Goal: Task Accomplishment & Management: Manage account settings

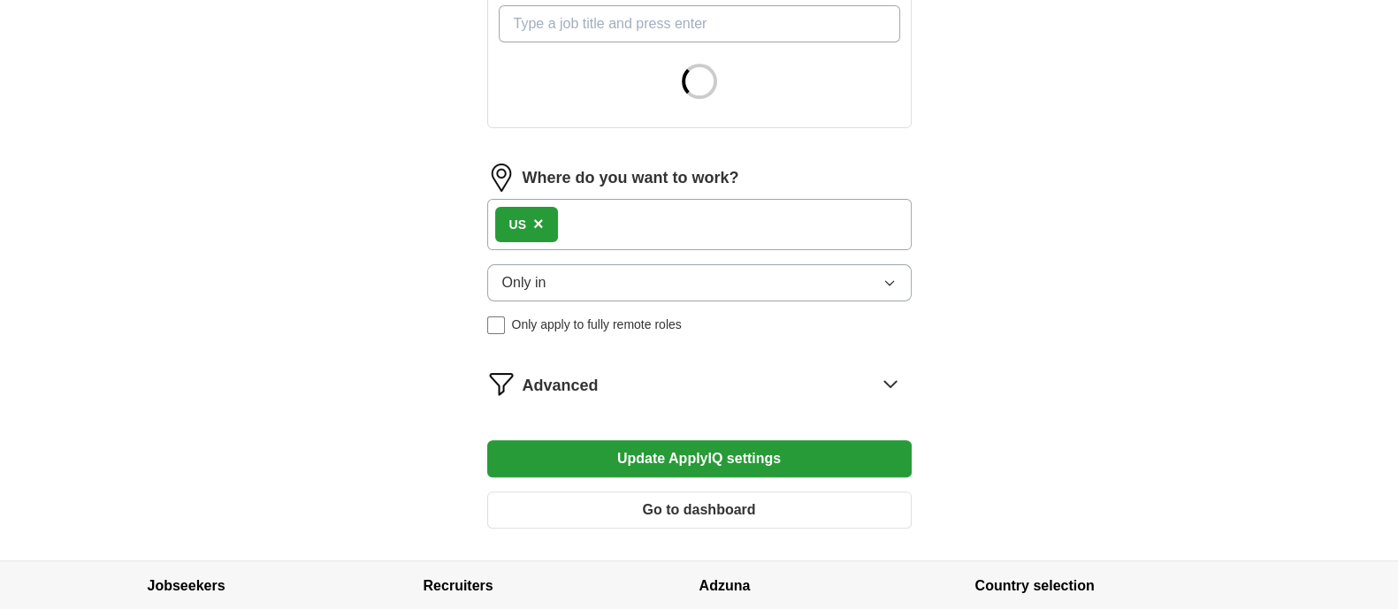
scroll to position [663, 0]
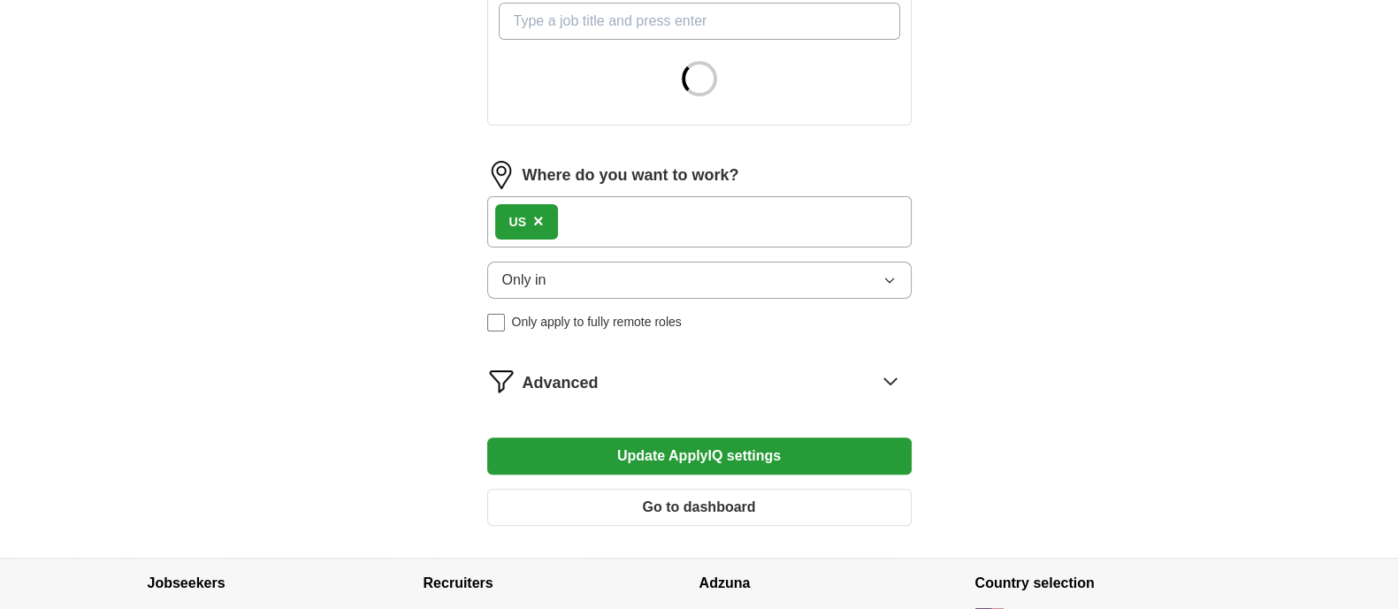
click at [606, 285] on button "Only in" at bounding box center [699, 280] width 424 height 37
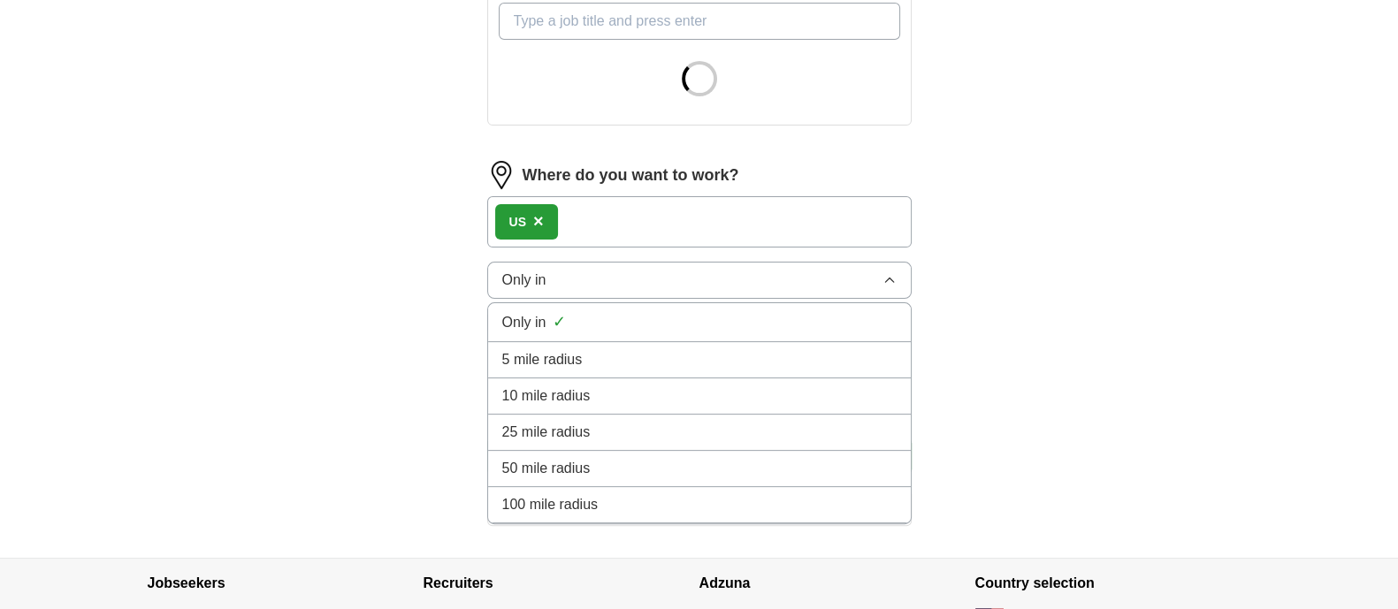
click at [606, 285] on button "Only in" at bounding box center [699, 280] width 424 height 37
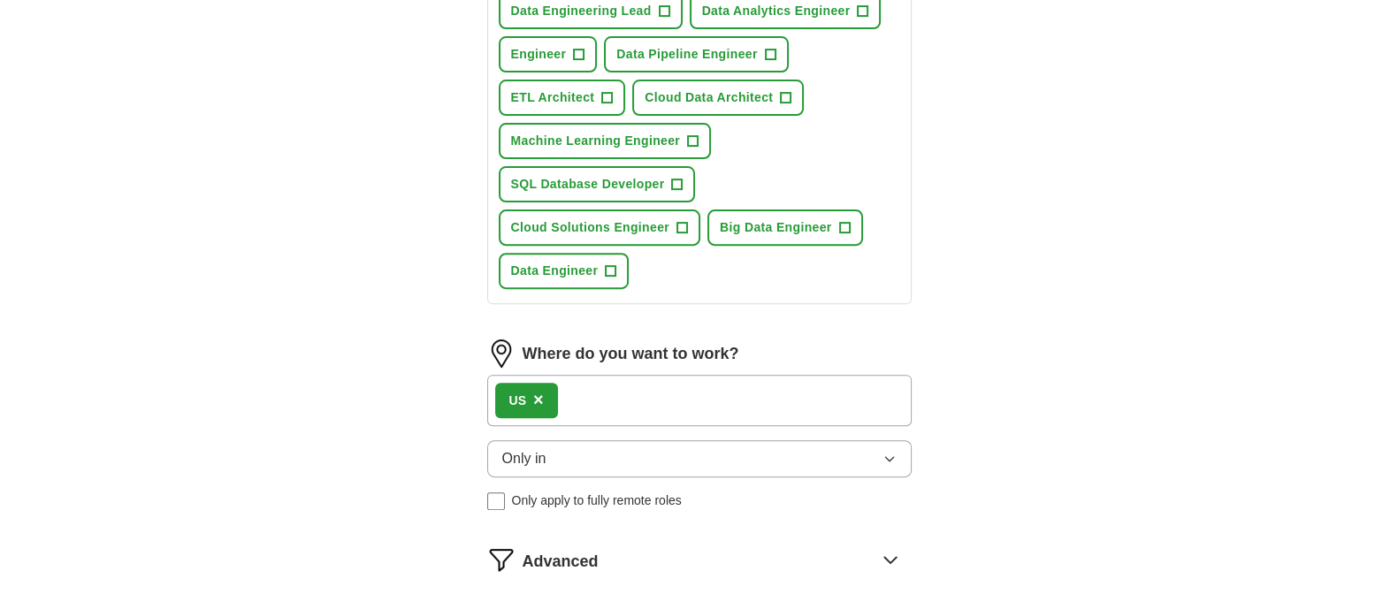
scroll to position [883, 0]
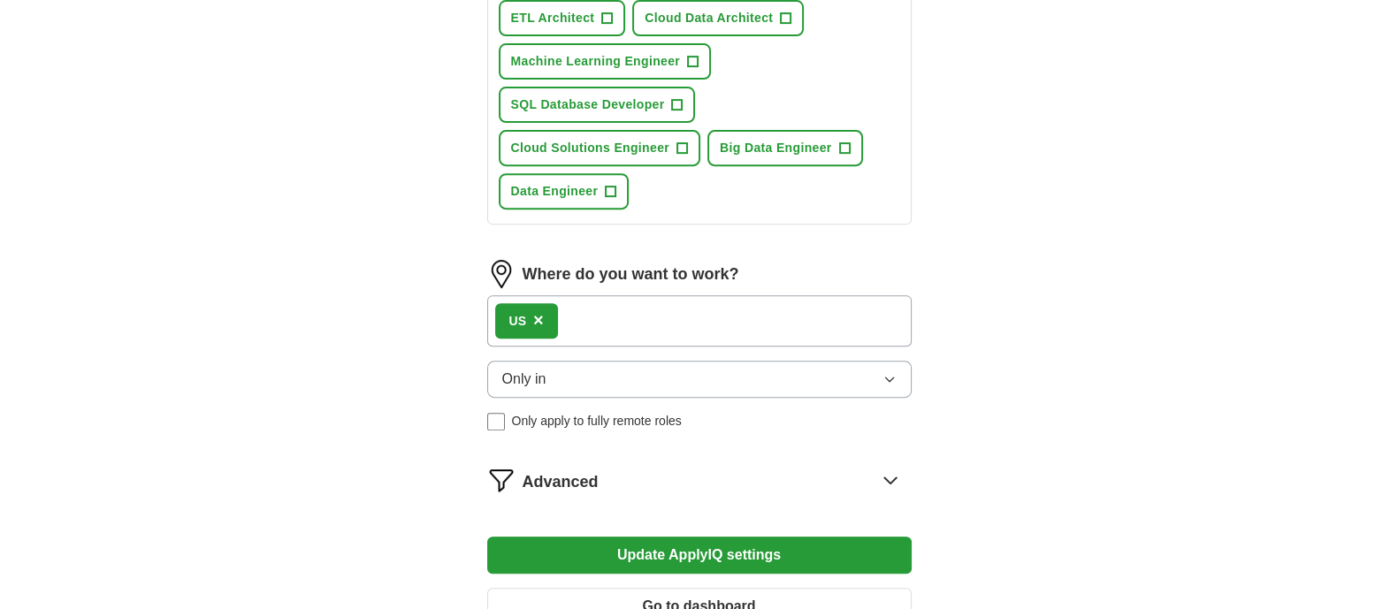
click at [572, 373] on button "Only in" at bounding box center [699, 379] width 424 height 37
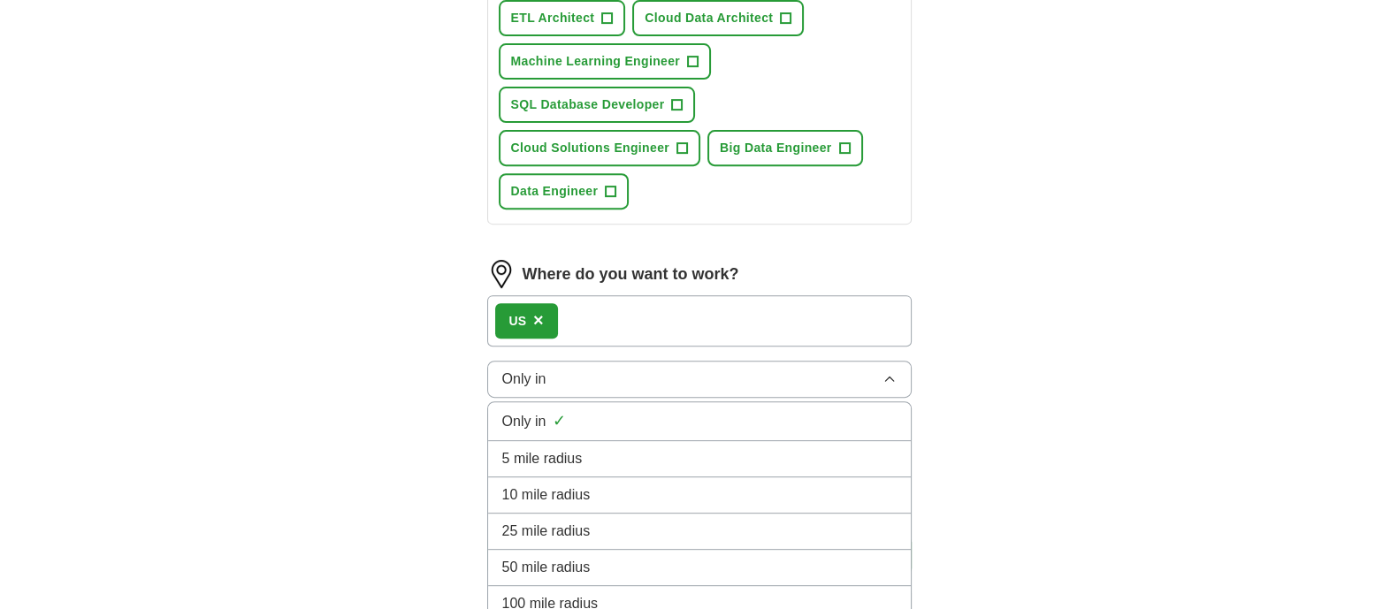
click at [565, 593] on span "100 mile radius" at bounding box center [550, 603] width 96 height 21
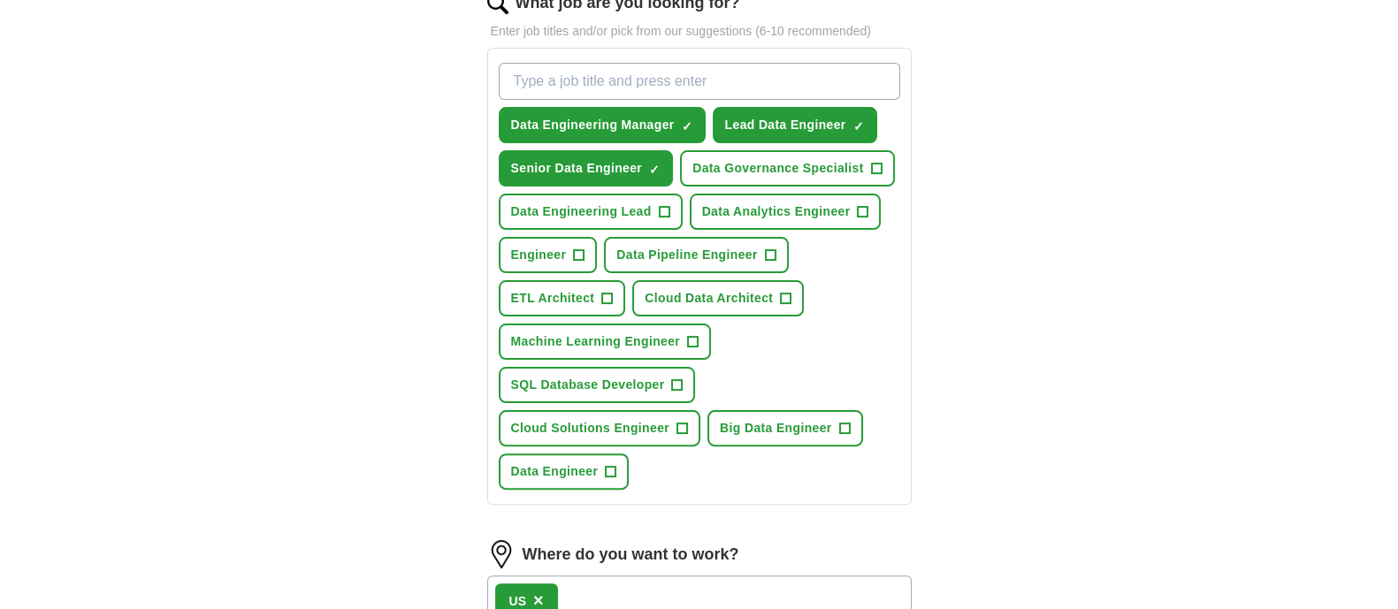
scroll to position [553, 0]
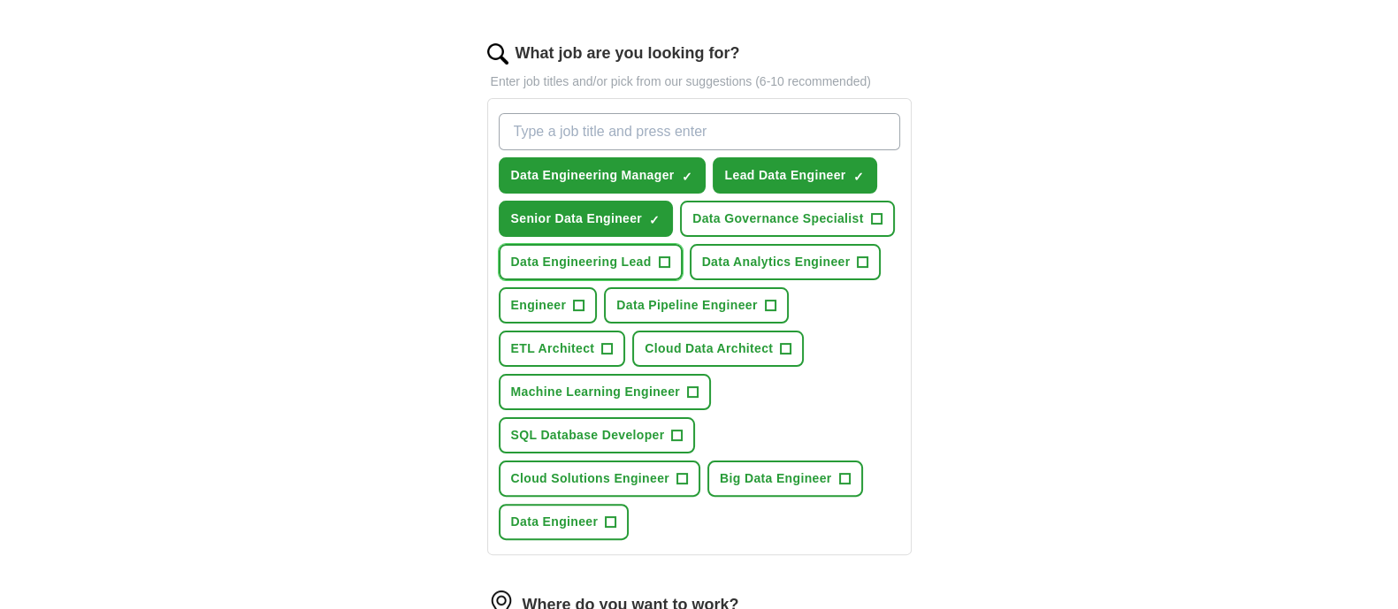
click at [604, 253] on span "Data Engineering Lead" at bounding box center [581, 262] width 141 height 19
click at [557, 351] on span "ETL Architect" at bounding box center [553, 349] width 84 height 19
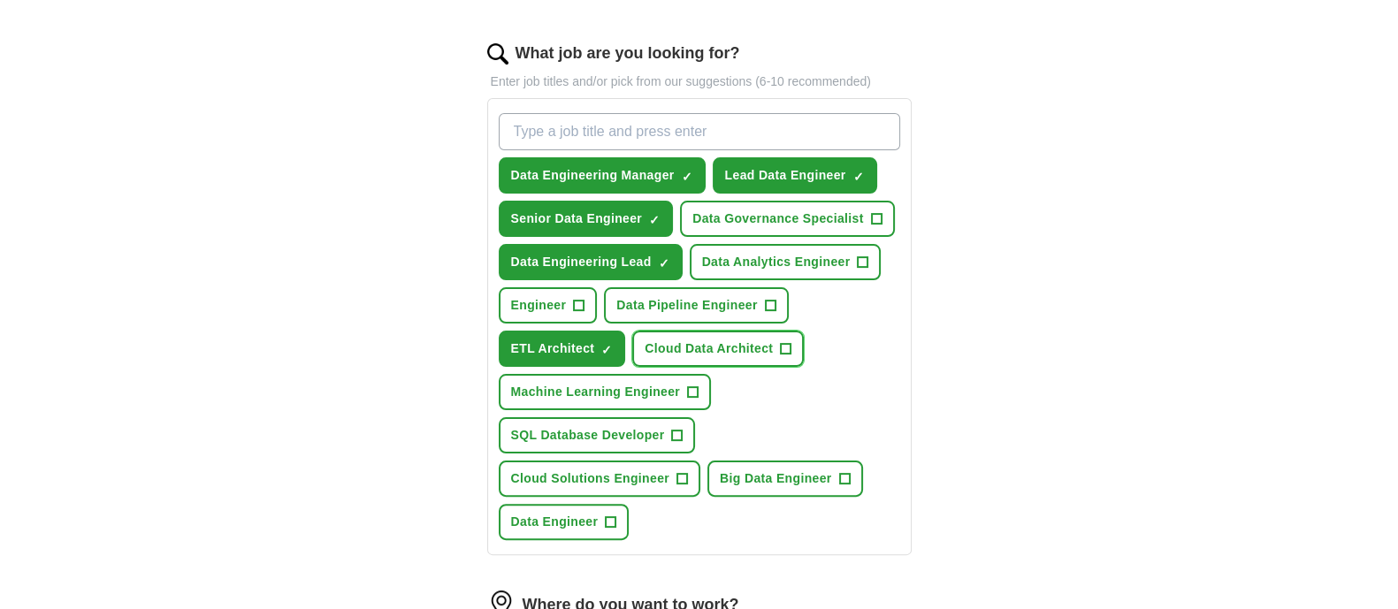
click at [654, 340] on span "Cloud Data Architect" at bounding box center [709, 349] width 128 height 19
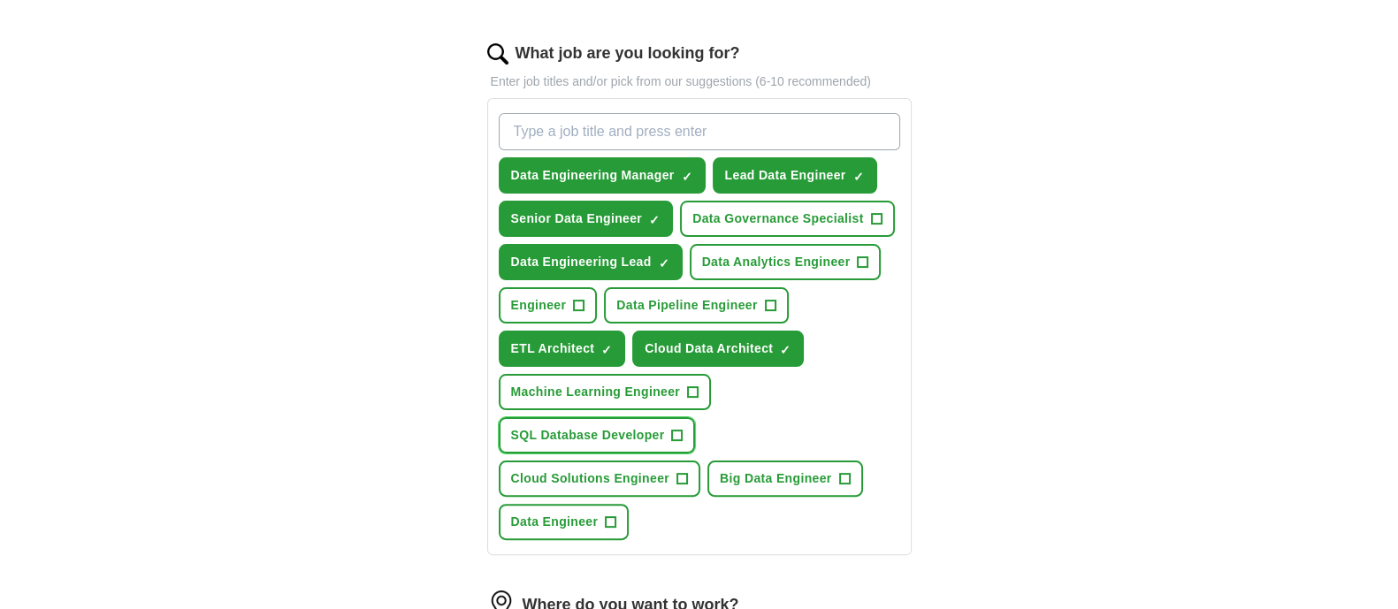
click at [617, 434] on span "SQL Database Developer" at bounding box center [588, 435] width 154 height 19
click at [606, 472] on span "Cloud Solutions Engineer" at bounding box center [590, 478] width 159 height 19
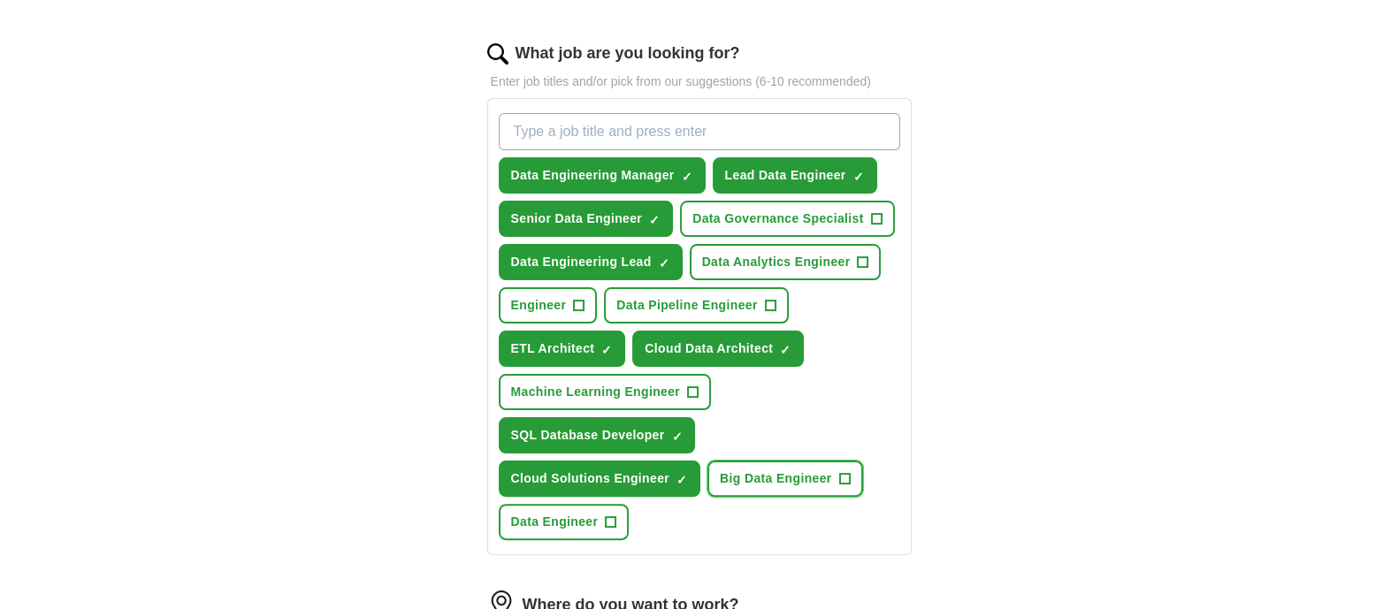
click at [752, 474] on span "Big Data Engineer" at bounding box center [776, 478] width 112 height 19
click at [539, 513] on span "Data Engineer" at bounding box center [555, 522] width 88 height 19
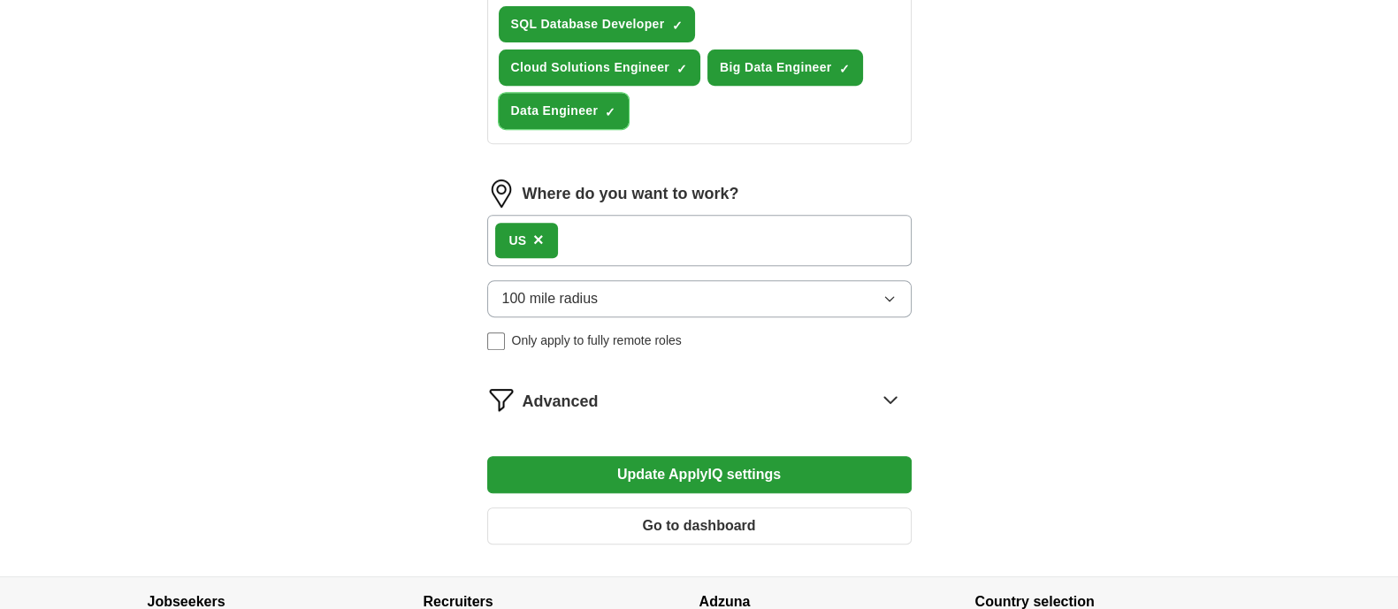
scroll to position [1101, 0]
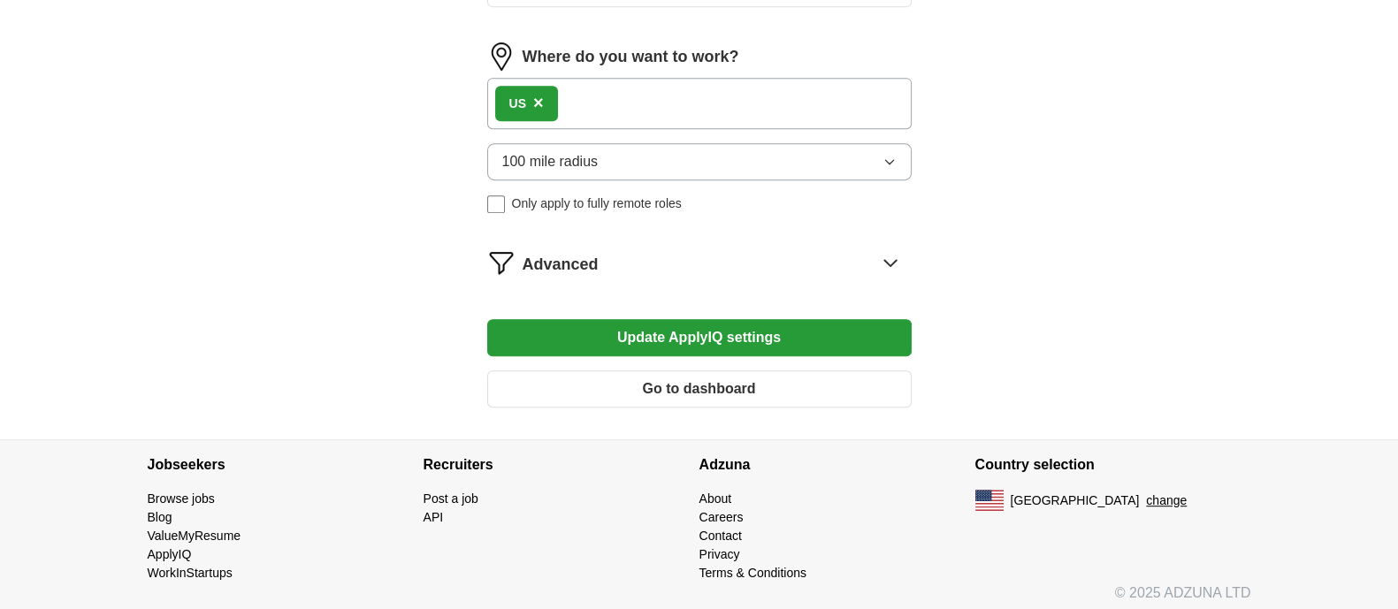
click at [550, 199] on span "Only apply to fully remote roles" at bounding box center [597, 204] width 170 height 19
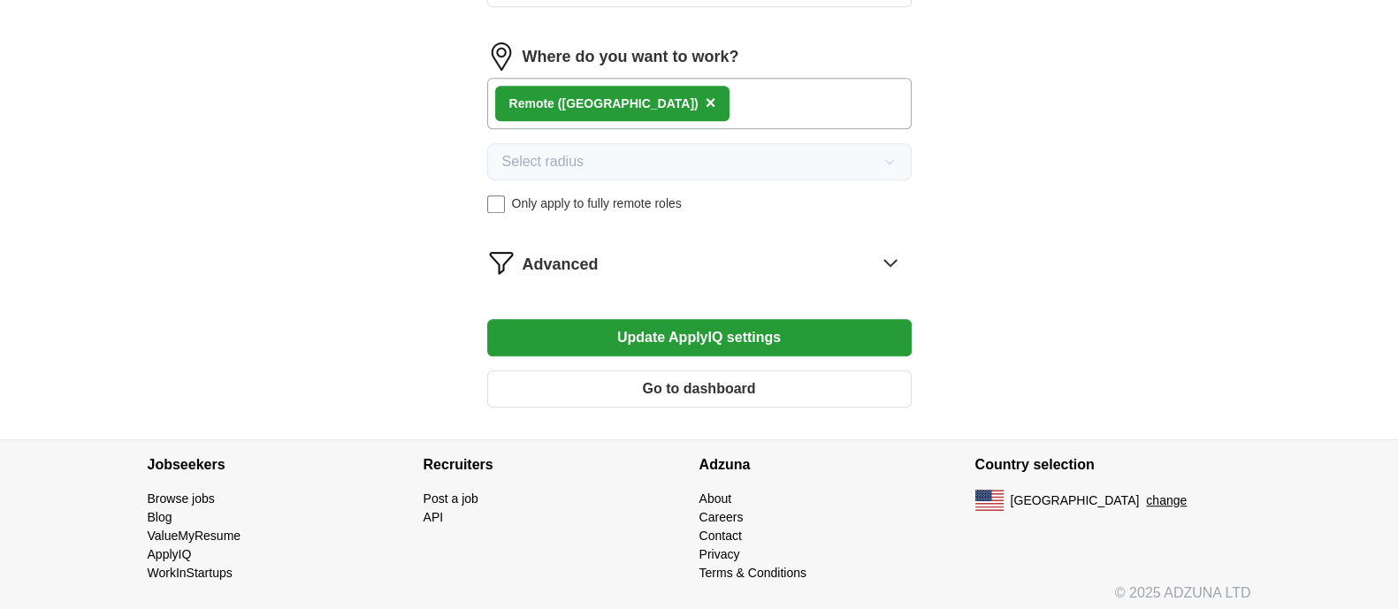
click at [593, 343] on button "Update ApplyIQ settings" at bounding box center [699, 337] width 424 height 37
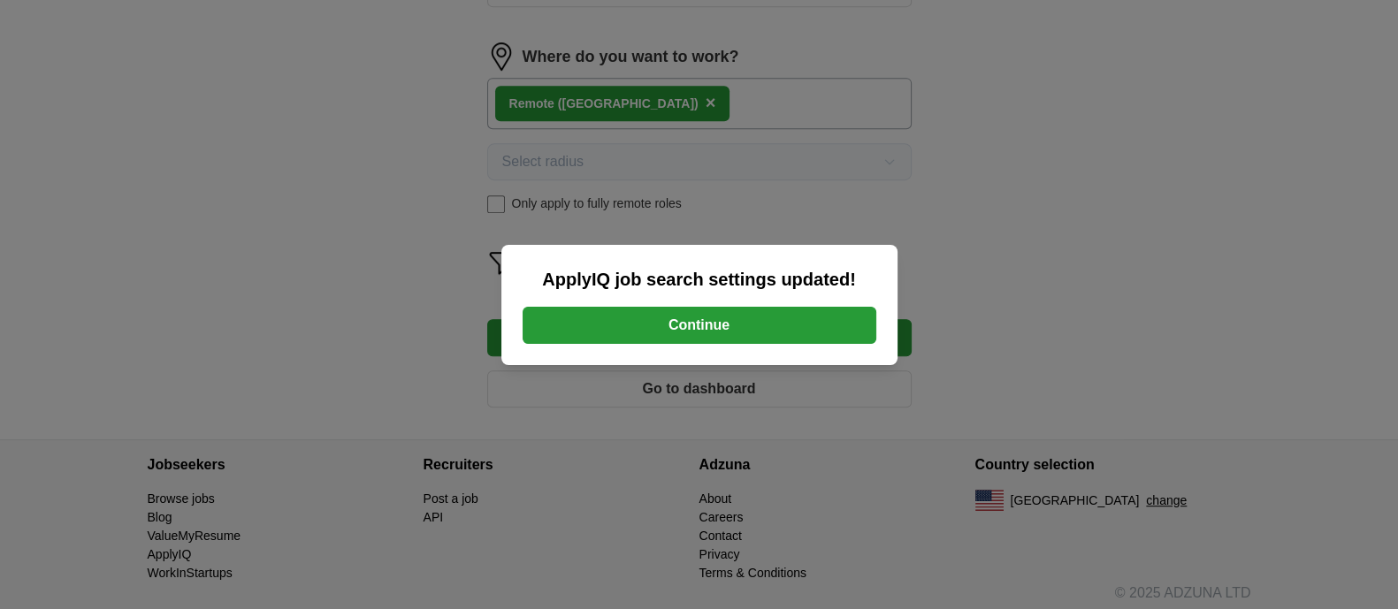
click at [654, 326] on button "Continue" at bounding box center [700, 325] width 354 height 37
